Goal: Transaction & Acquisition: Subscribe to service/newsletter

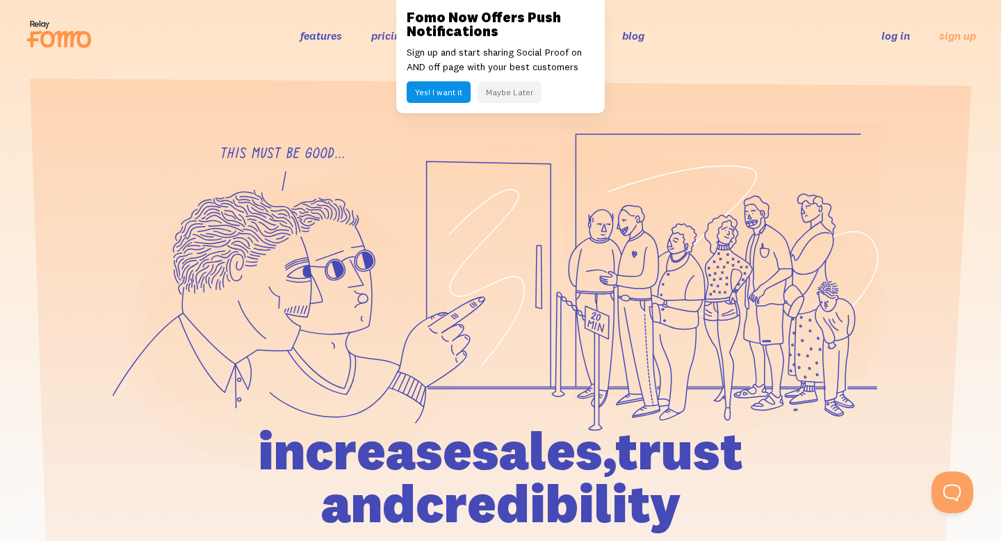
click at [384, 35] on link "pricing" at bounding box center [388, 36] width 35 height 14
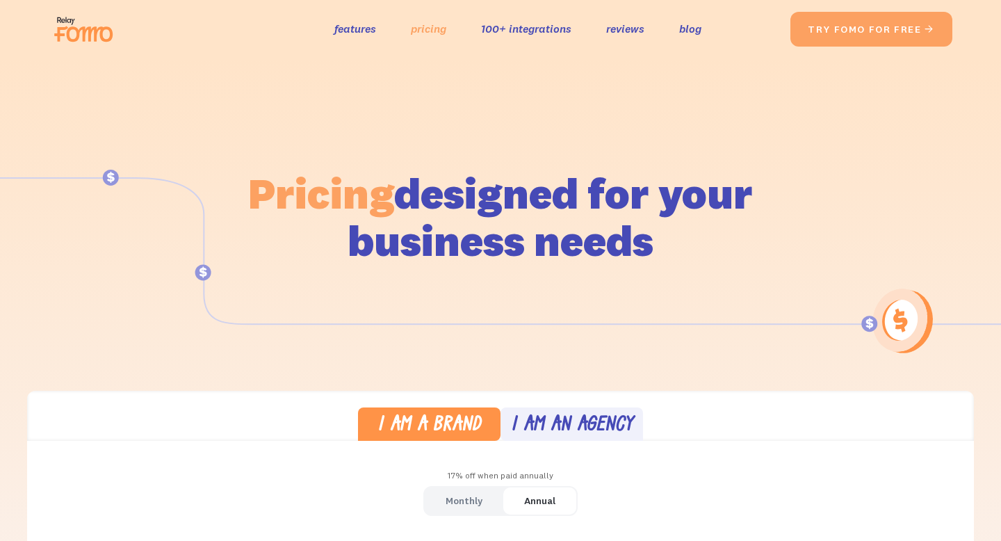
click at [425, 31] on link "pricing" at bounding box center [428, 29] width 35 height 20
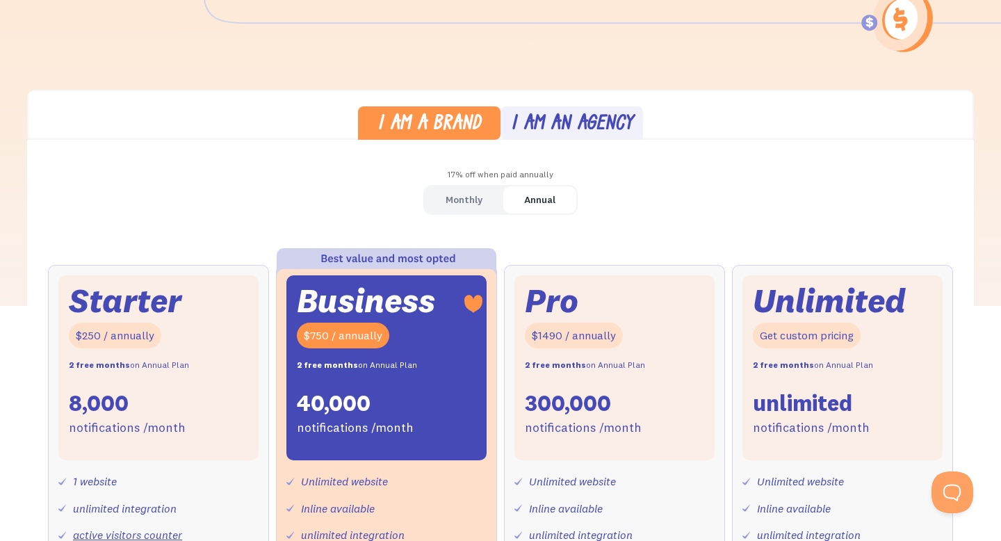
scroll to position [184, 0]
